Goal: Navigation & Orientation: Find specific page/section

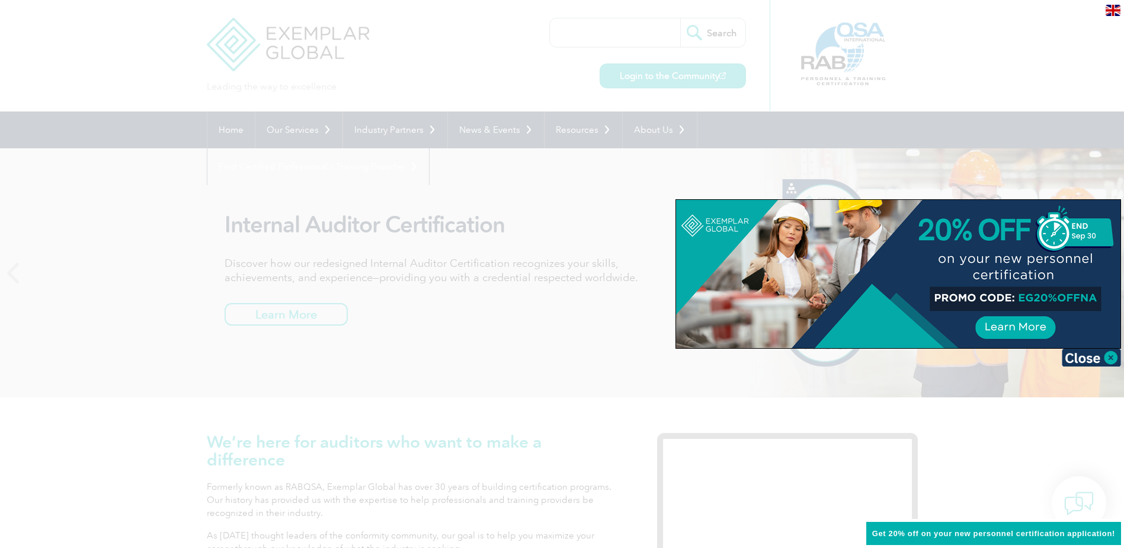
click at [979, 110] on div at bounding box center [562, 274] width 1124 height 548
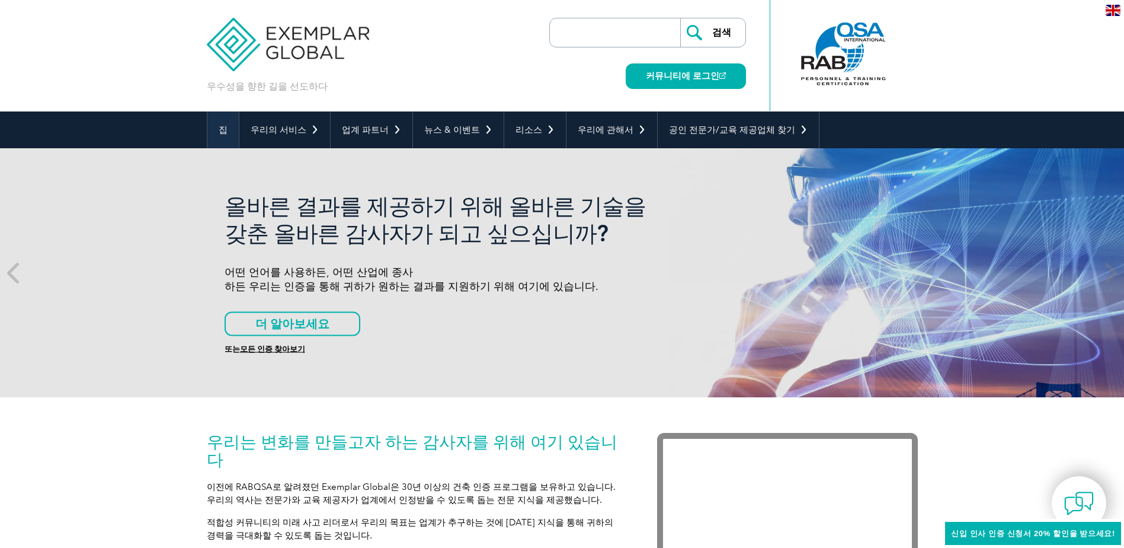
click at [223, 134] on link "집" at bounding box center [222, 129] width 31 height 37
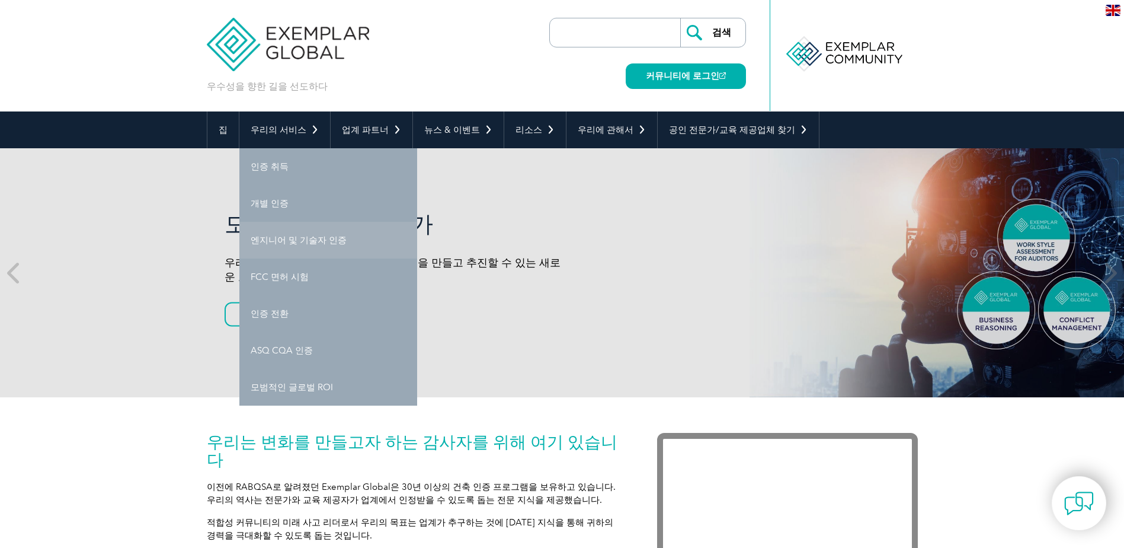
click at [287, 235] on link "엔지니어 및 기술자 인증" at bounding box center [328, 240] width 178 height 37
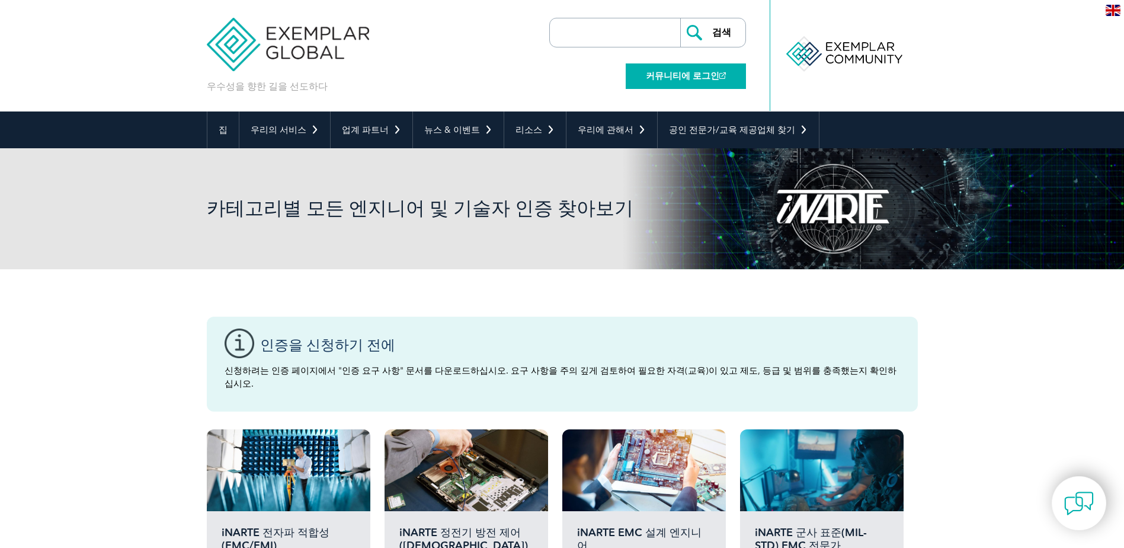
click at [689, 71] on link "커뮤니티에 로그인" at bounding box center [686, 75] width 120 height 25
